Goal: Task Accomplishment & Management: Complete application form

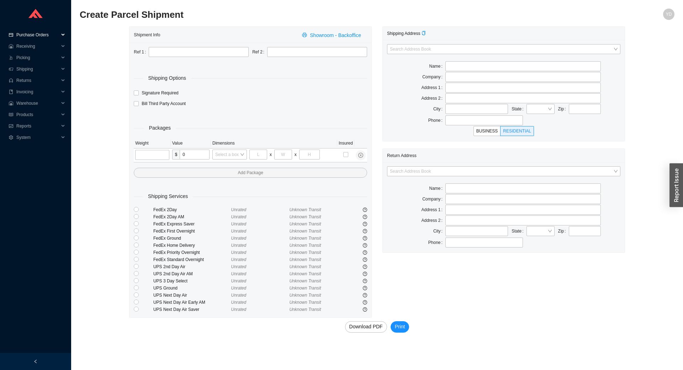
click at [34, 38] on span "Purchase Orders" at bounding box center [37, 34] width 43 height 11
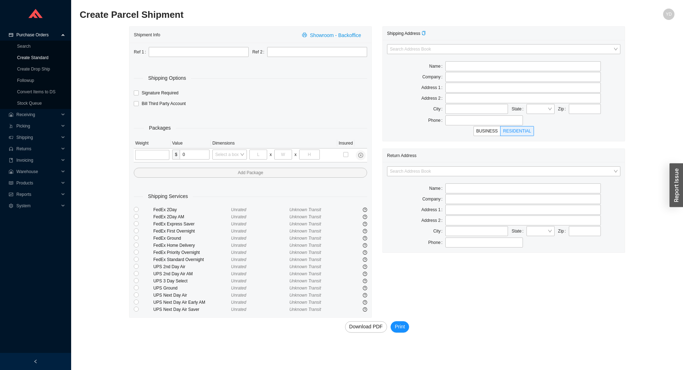
click at [37, 58] on link "Create Standard" at bounding box center [32, 57] width 31 height 5
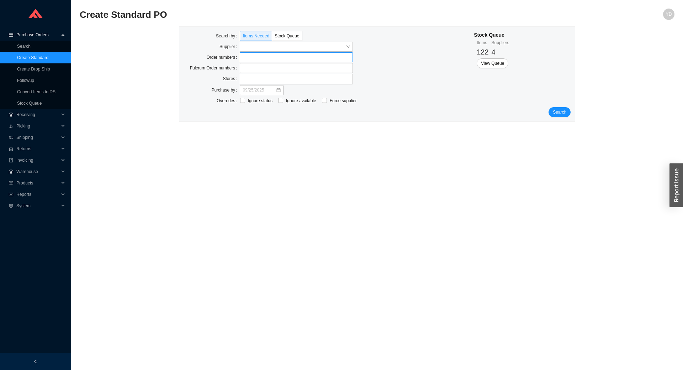
click at [262, 56] on label at bounding box center [296, 57] width 113 height 10
click at [246, 56] on input at bounding box center [243, 57] width 5 height 8
type input "810368"
click button "Search" at bounding box center [560, 113] width 22 height 10
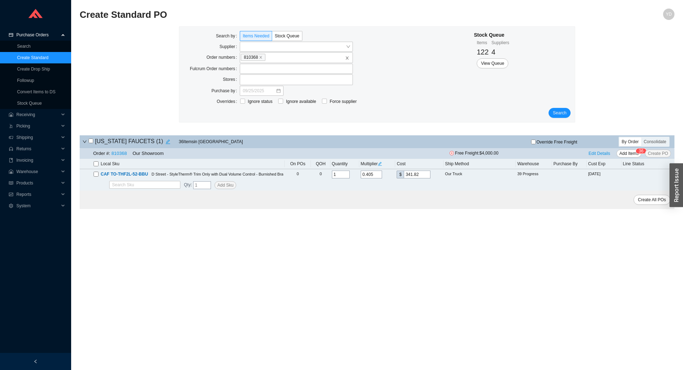
click at [95, 164] on input "checkbox" at bounding box center [96, 163] width 5 height 5
checkbox input "true"
click at [607, 157] on span "Edit Details" at bounding box center [600, 153] width 22 height 7
select select "6"
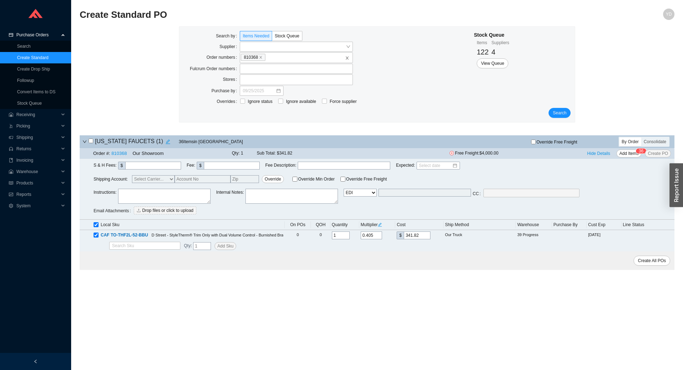
click at [164, 193] on textarea at bounding box center [164, 196] width 93 height 15
type textarea "replacement - please rush"
click at [320, 178] on span "Override Min Order" at bounding box center [316, 179] width 37 height 4
click at [298, 178] on input "Override Min Order" at bounding box center [295, 179] width 5 height 5
checkbox input "true"
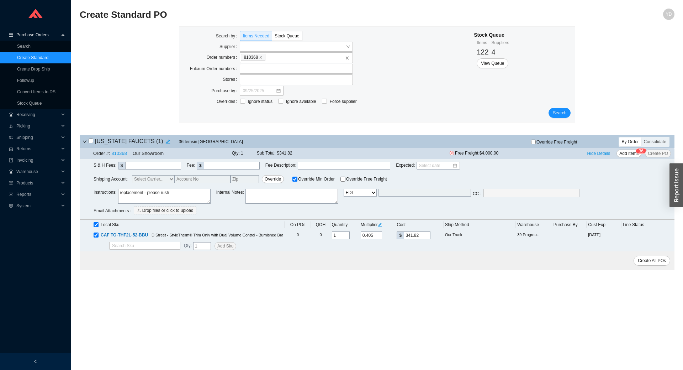
click at [341, 182] on input "Override Free Freight" at bounding box center [343, 179] width 5 height 5
checkbox input "true"
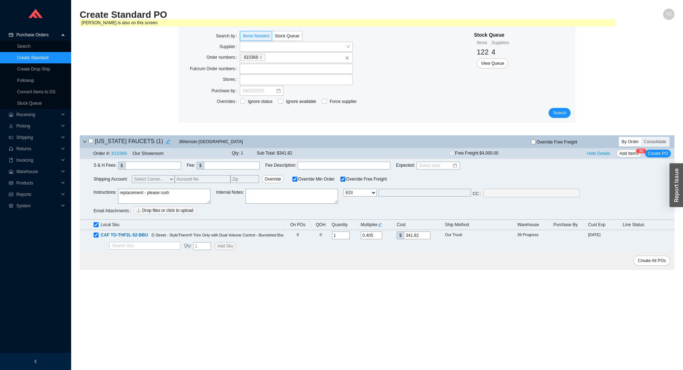
click at [93, 141] on input "checkbox" at bounding box center [91, 140] width 5 height 5
checkbox input "true"
click at [657, 156] on span "Create PO" at bounding box center [658, 153] width 20 height 7
